Goal: Transaction & Acquisition: Obtain resource

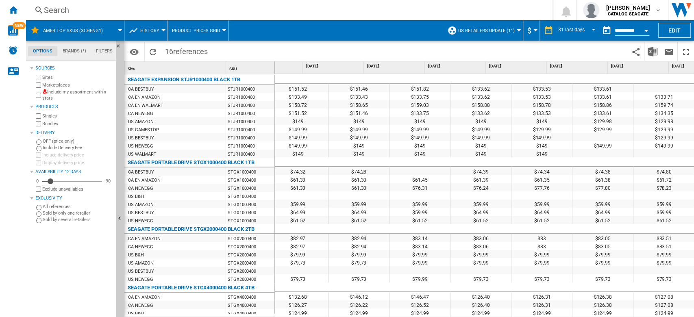
scroll to position [0, 1536]
drag, startPoint x: 643, startPoint y: 312, endPoint x: 335, endPoint y: 317, distance: 307.8
click at [335, 317] on div "$151.60 $151.80 $151.79 $151.79 $151.52 $151.46 $151.82 $133.62 $133.53 $133.61…" at bounding box center [485, 196] width 420 height 244
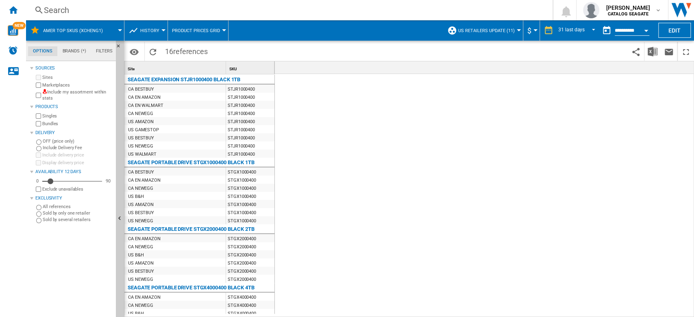
scroll to position [0, 0]
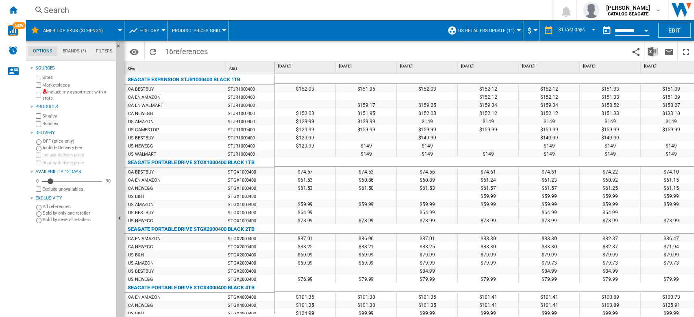
click at [643, 32] on button "Open calendar" at bounding box center [646, 29] width 15 height 15
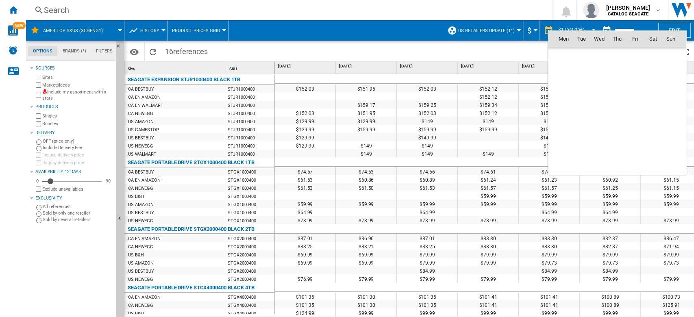
scroll to position [3879, 0]
click at [576, 54] on md-icon "September 2025" at bounding box center [580, 57] width 10 height 10
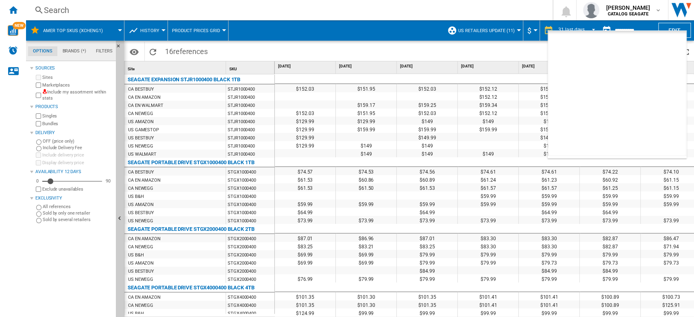
scroll to position [20, 0]
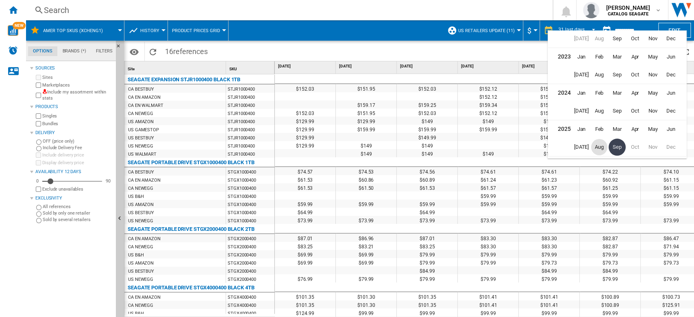
click at [600, 150] on span "Aug" at bounding box center [599, 147] width 16 height 16
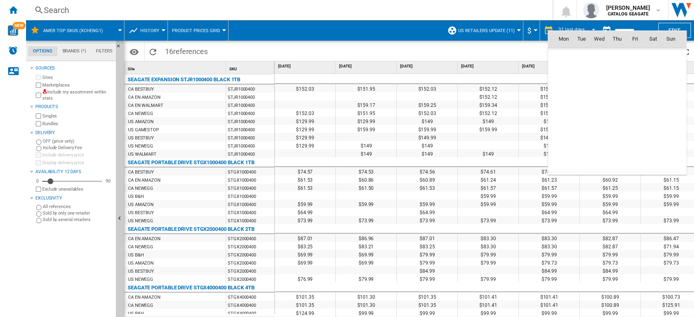
scroll to position [3771, 0]
click at [651, 93] on span "16" at bounding box center [653, 93] width 16 height 16
type input "**********"
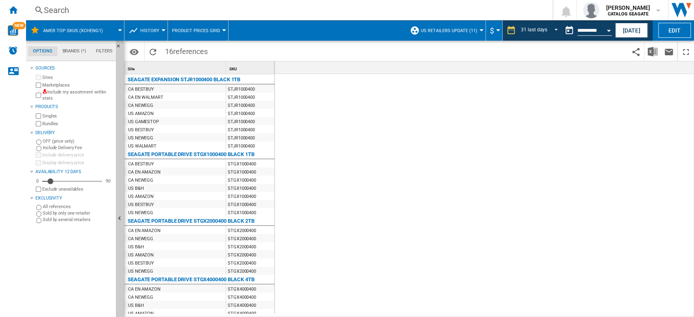
scroll to position [0, 1536]
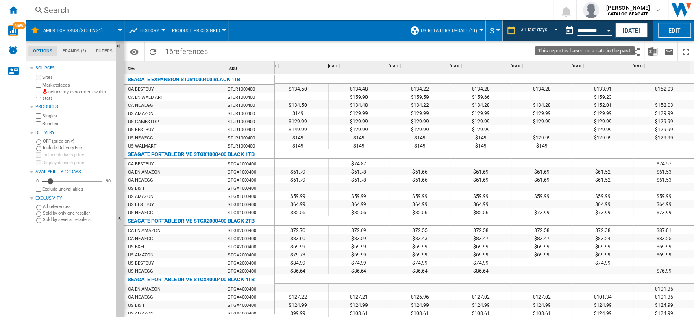
click at [606, 31] on button "Open calendar" at bounding box center [608, 29] width 15 height 15
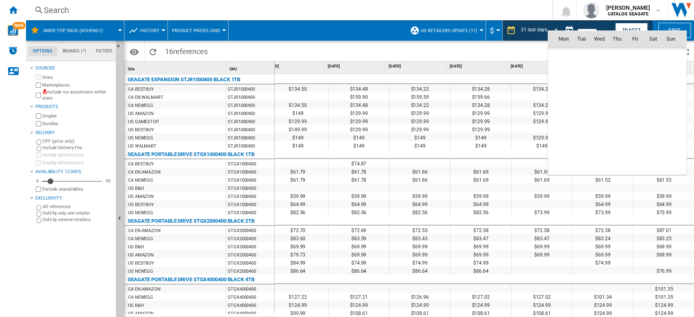
scroll to position [3771, 0]
click at [640, 93] on span "15" at bounding box center [635, 93] width 16 height 16
type input "**********"
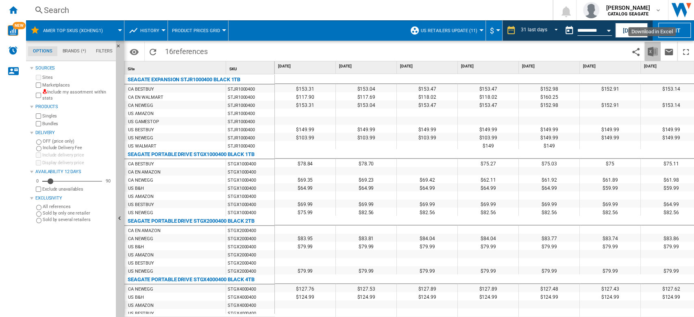
click at [651, 52] on img "Download in Excel" at bounding box center [653, 52] width 10 height 10
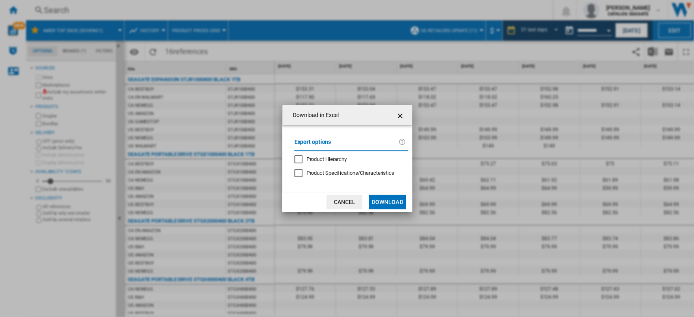
click at [390, 199] on button "Download" at bounding box center [387, 202] width 37 height 15
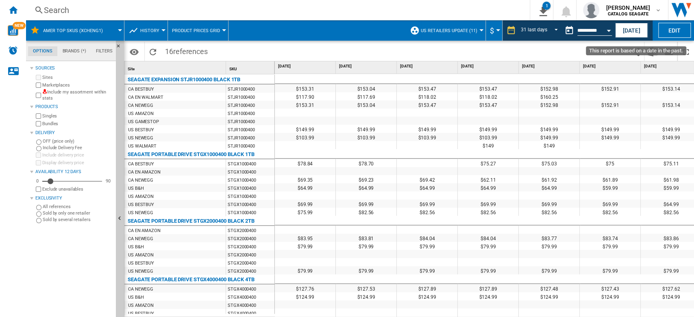
click at [608, 32] on button "Open calendar" at bounding box center [608, 29] width 15 height 15
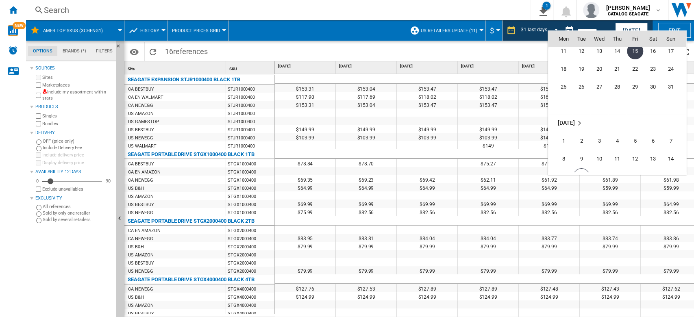
scroll to position [3825, 0]
click at [584, 168] on span "16" at bounding box center [581, 163] width 17 height 17
type input "**********"
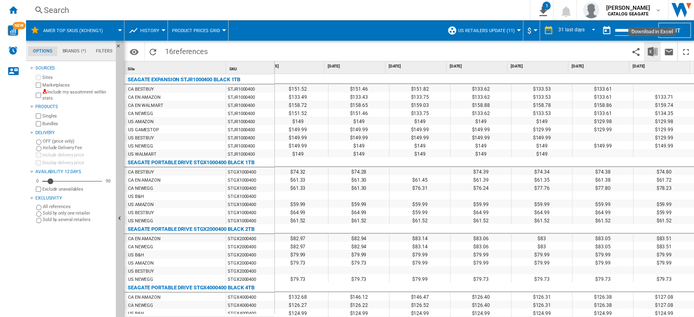
click at [651, 53] on img "Download in Excel" at bounding box center [653, 52] width 10 height 10
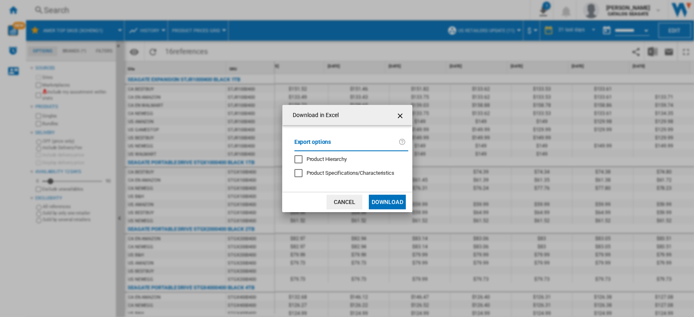
click at [394, 201] on button "Download" at bounding box center [387, 202] width 37 height 15
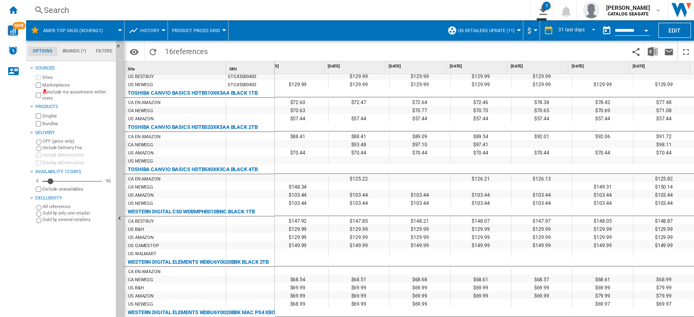
scroll to position [420, 0]
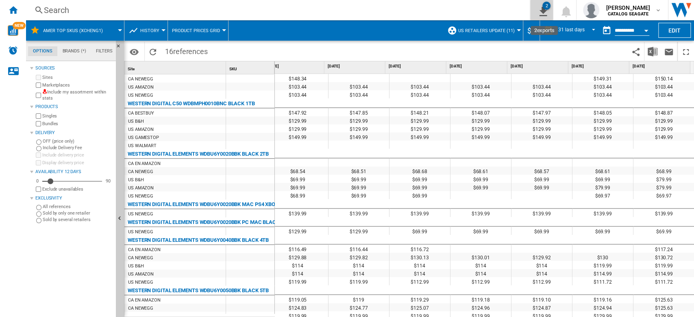
click at [553, 10] on button "2" at bounding box center [541, 10] width 23 height 20
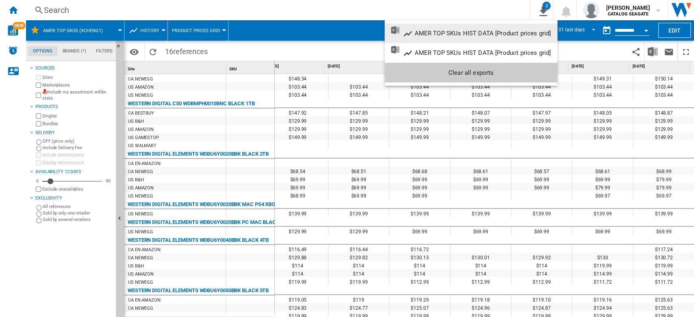
click at [470, 30] on div "AMER TOP SKUs HIST DATA [Product prices grid]" at bounding box center [482, 33] width 137 height 7
